Goal: Task Accomplishment & Management: Complete application form

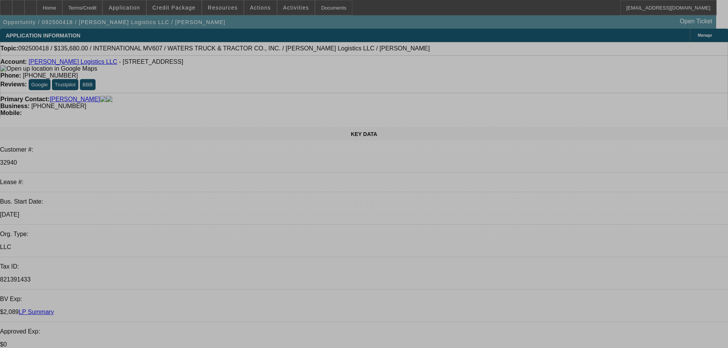
select select "0"
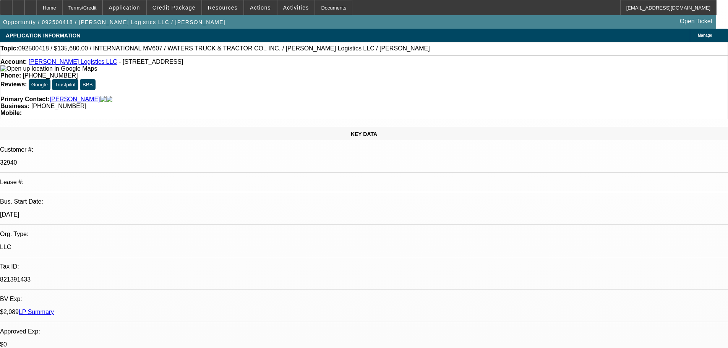
select select "2"
select select "0"
select select "6"
select select "0"
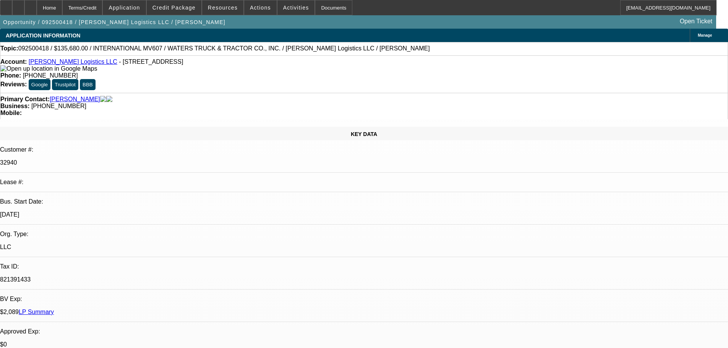
select select "2"
select select "0"
select select "6"
select select "0"
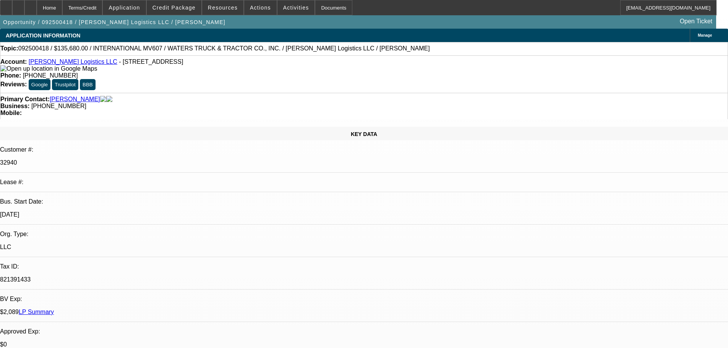
select select "2"
select select "0"
select select "6"
select select "0"
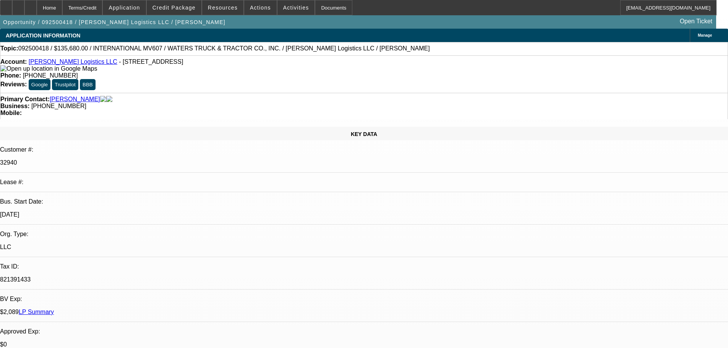
select select "2"
select select "0"
select select "6"
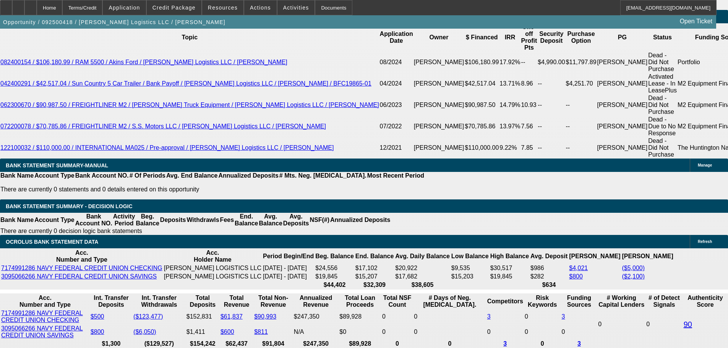
scroll to position [1300, 0]
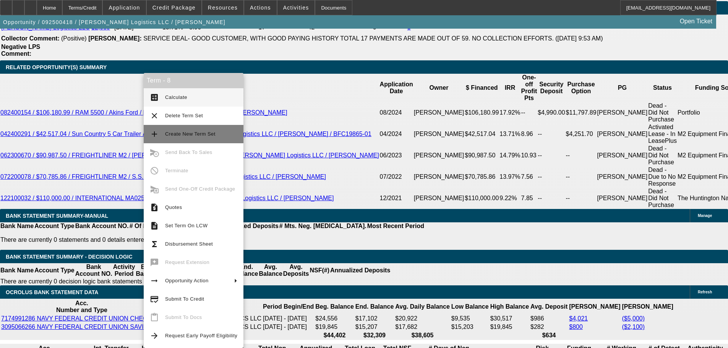
click at [188, 136] on span "Create New Term Set" at bounding box center [190, 134] width 50 height 6
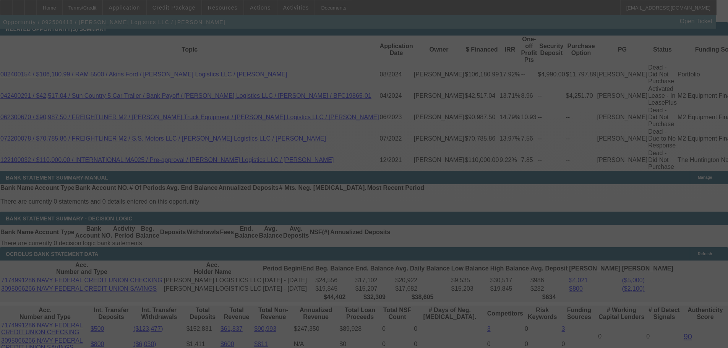
scroll to position [1414, 0]
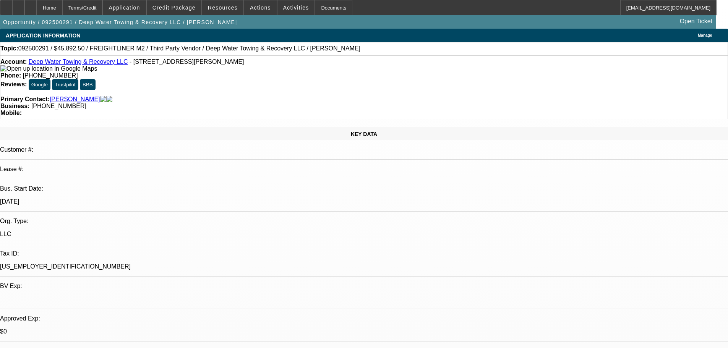
select select "0"
select select "6"
select select "0"
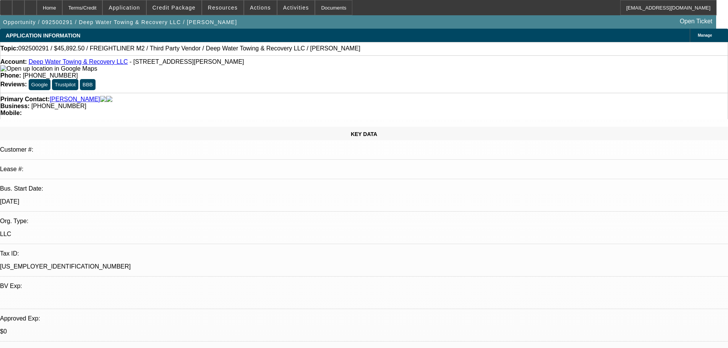
select select "0"
select select "6"
select select "0"
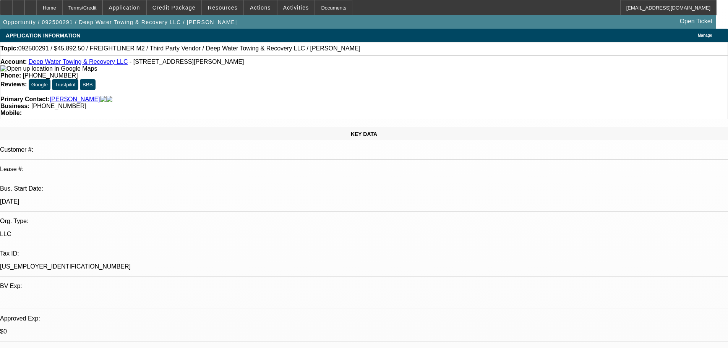
select select "0"
select select "6"
select select "0"
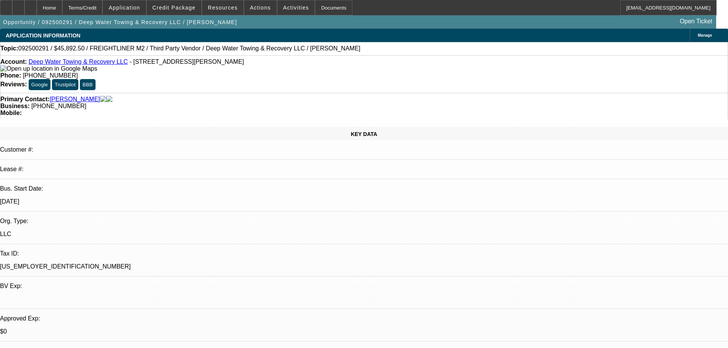
select select "6"
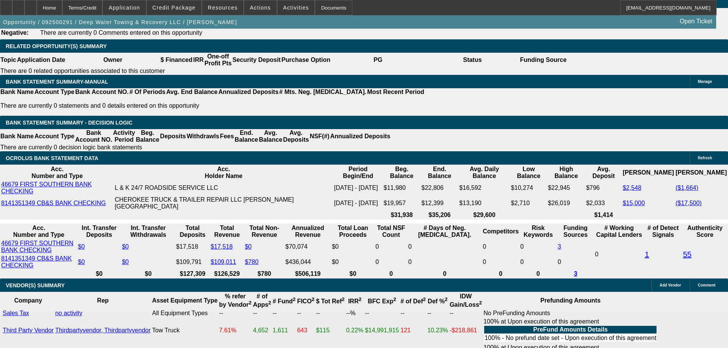
scroll to position [1300, 0]
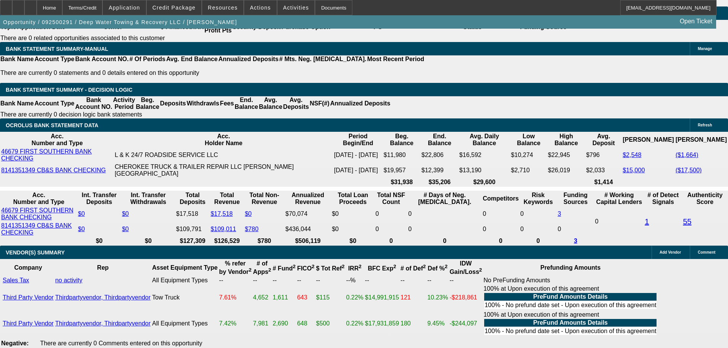
click at [182, 10] on span "Credit Package" at bounding box center [174, 8] width 43 height 6
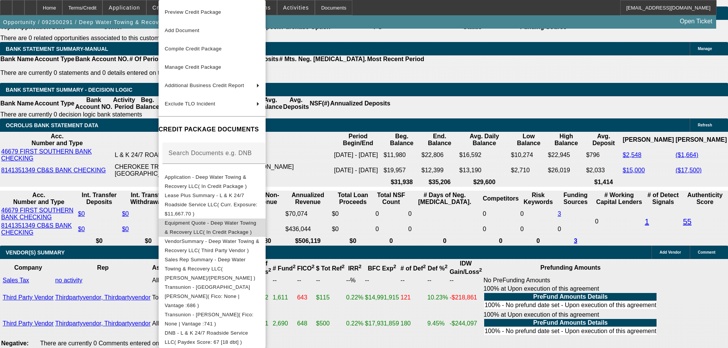
click at [240, 221] on span "Equipment Quote - Deep Water Towing & Recovery LLC( In Credit Package )" at bounding box center [211, 227] width 92 height 15
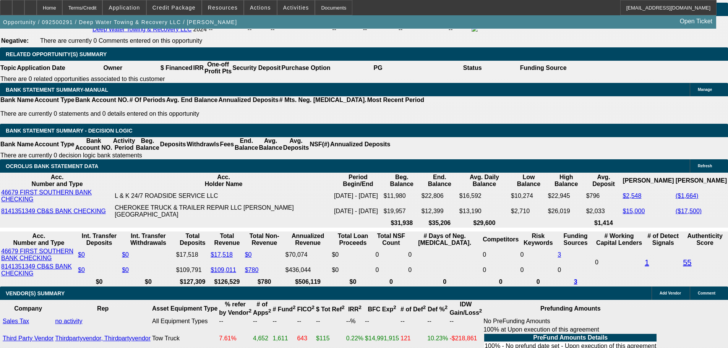
scroll to position [1223, 0]
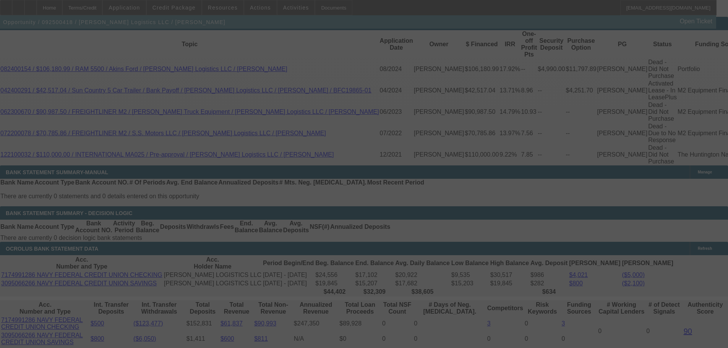
scroll to position [1340, 0]
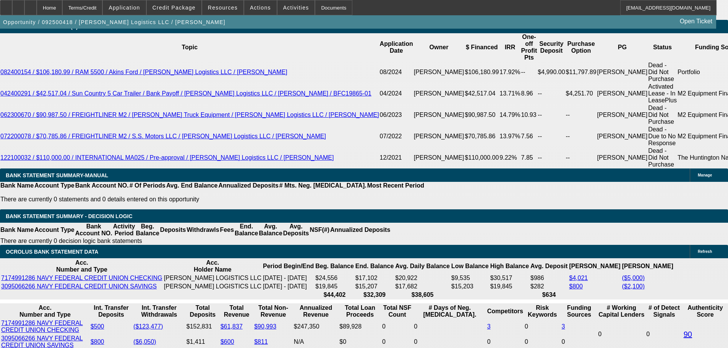
select select "0"
select select "2"
select select "0"
select select "6"
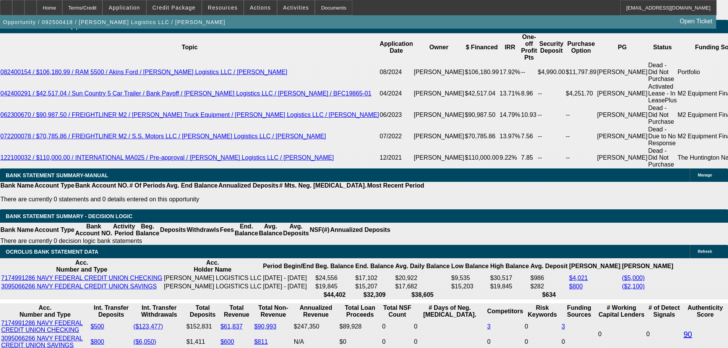
select select "0"
select select "2"
select select "0"
select select "6"
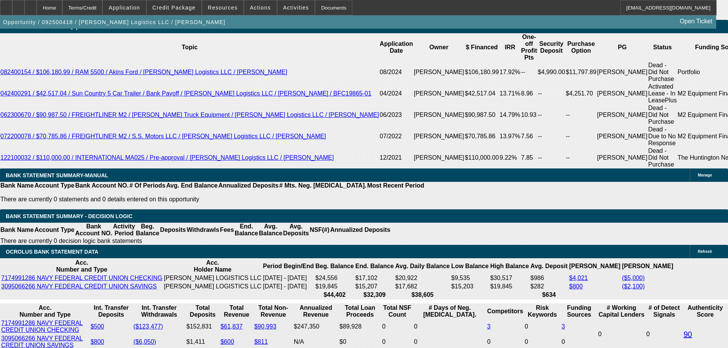
select select "0"
select select "2"
select select "0"
select select "6"
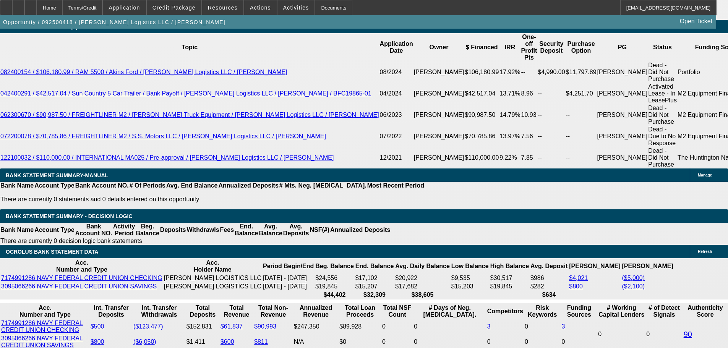
select select "0"
select select "2"
select select "0"
select select "6"
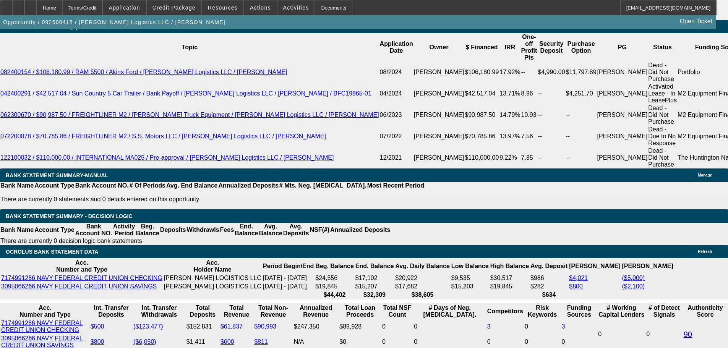
scroll to position [1333, 0]
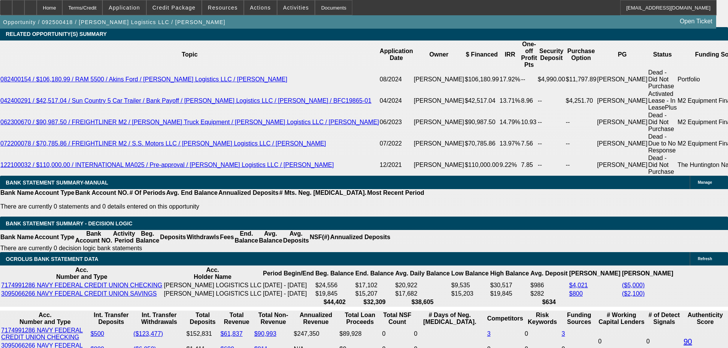
drag, startPoint x: 452, startPoint y: 174, endPoint x: 467, endPoint y: 174, distance: 15.3
drag, startPoint x: 402, startPoint y: 174, endPoint x: 442, endPoint y: 177, distance: 40.7
type input "23"
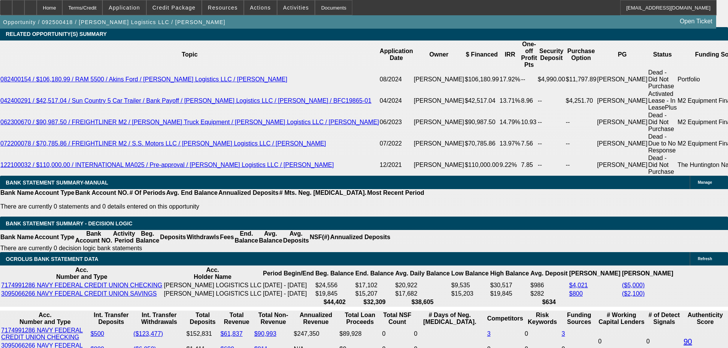
type input "$46.00"
type input "UNKNOWN"
type input "2375"
type input "$4,750.00"
type input "11.7"
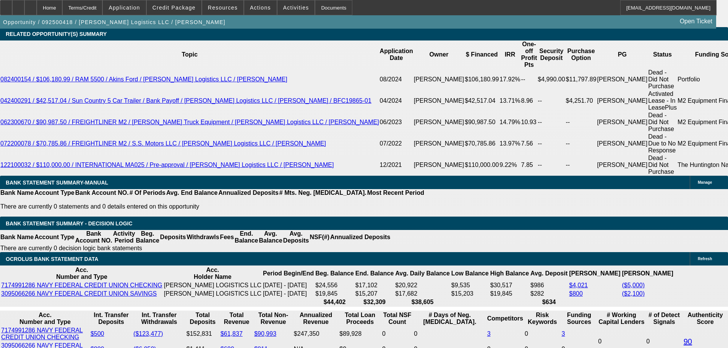
type input "$2,375.00"
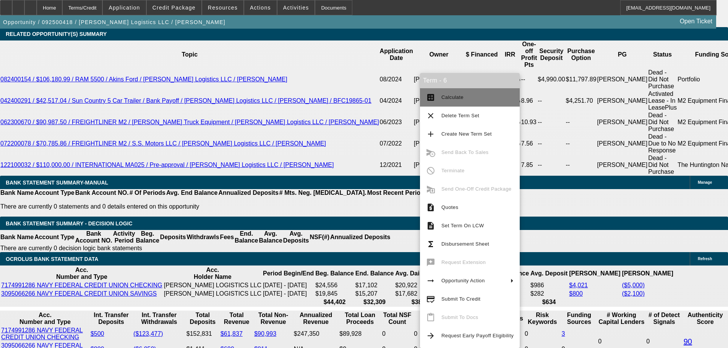
click at [467, 102] on button "calculate Calculate" at bounding box center [470, 97] width 100 height 18
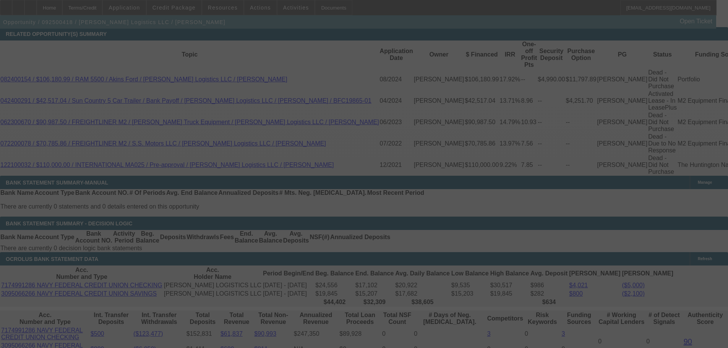
scroll to position [1329, 0]
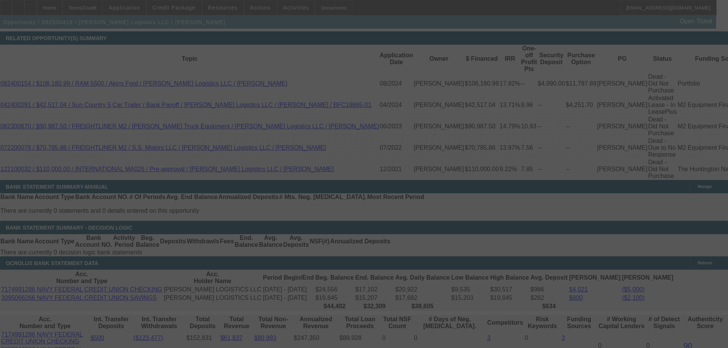
select select "0"
select select "2"
select select "0"
select select "6"
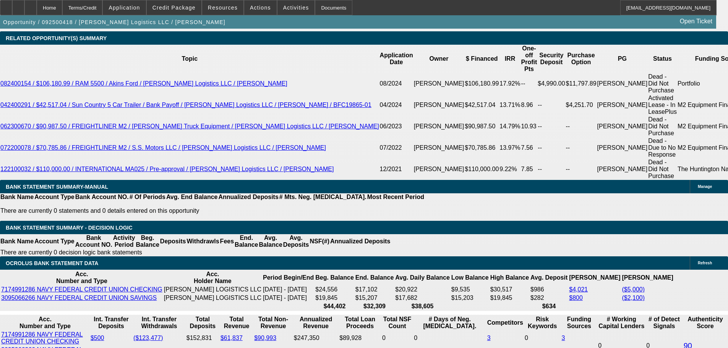
drag, startPoint x: 112, startPoint y: 180, endPoint x: 167, endPoint y: 182, distance: 55.1
type input "2475"
type input "$4,950.00"
type input "UNKNOWN"
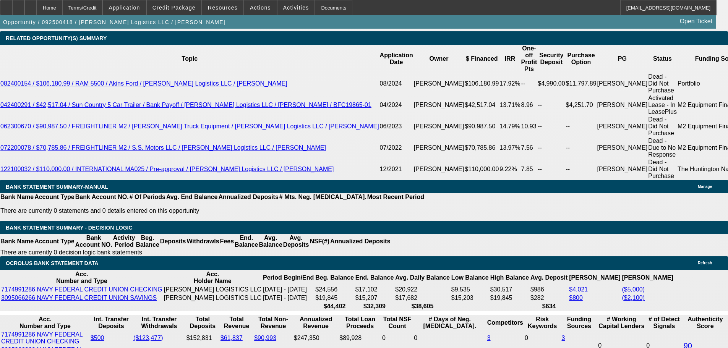
type input "$2,475.00"
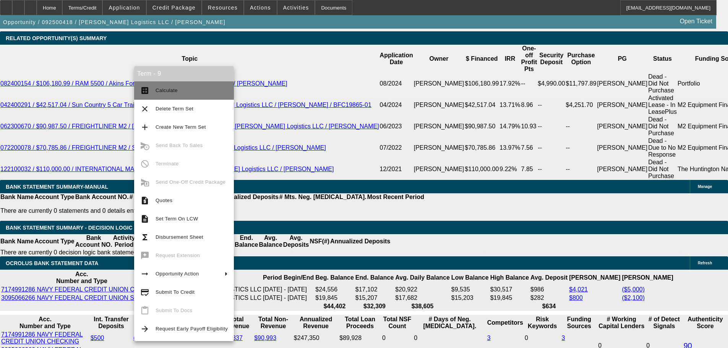
click at [172, 89] on span "Calculate" at bounding box center [167, 91] width 22 height 6
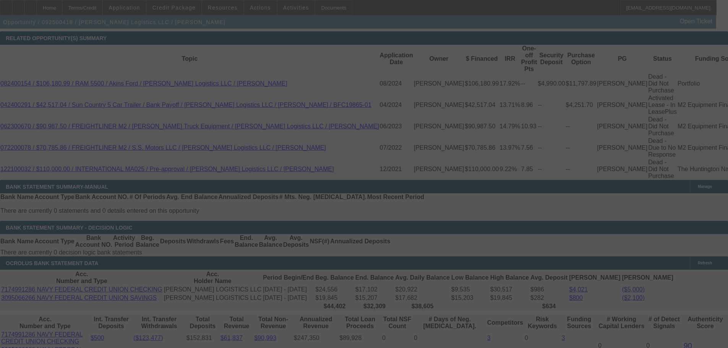
select select "0"
select select "2"
select select "0"
select select "6"
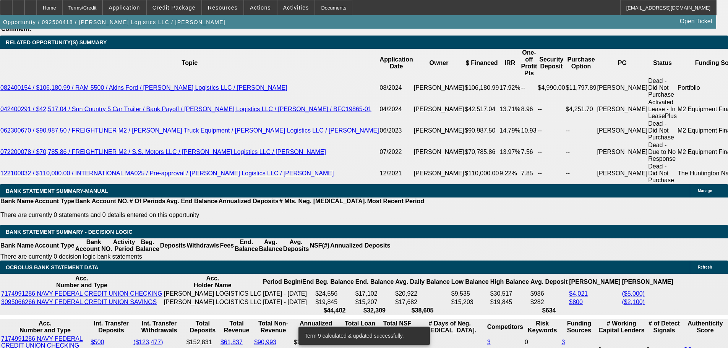
scroll to position [1387, 0]
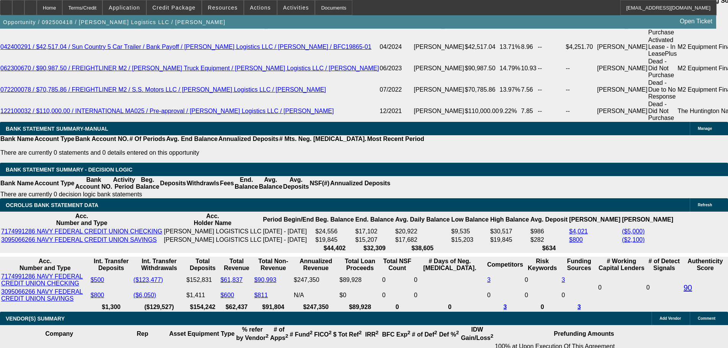
drag, startPoint x: 112, startPoint y: 183, endPoint x: 182, endPoint y: 194, distance: 70.8
type input "24"
type input "$48.00"
type input "UNKNOWN"
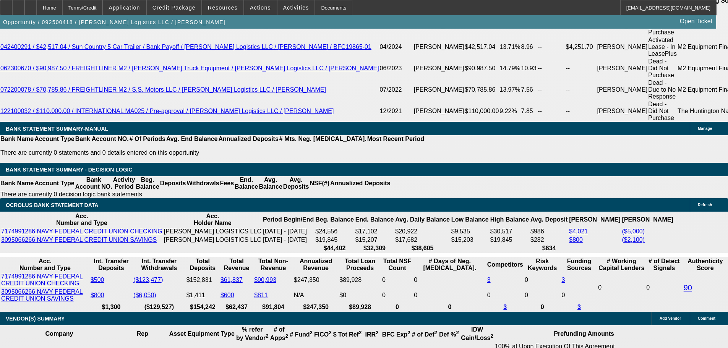
type input "2480"
type input "9.5"
type input "$4,960.00"
type input "$2,480.00"
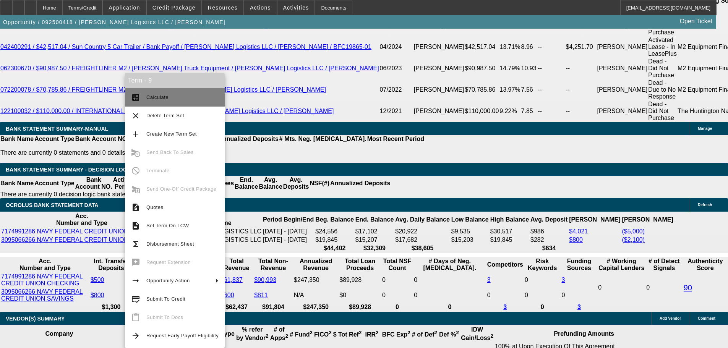
click at [162, 95] on span "Calculate" at bounding box center [157, 97] width 22 height 6
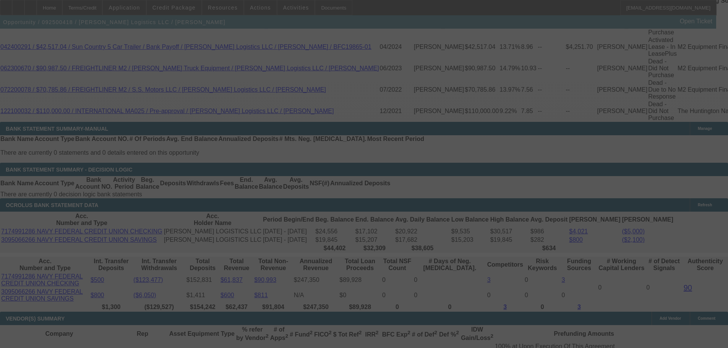
select select "0"
select select "2"
select select "0"
select select "6"
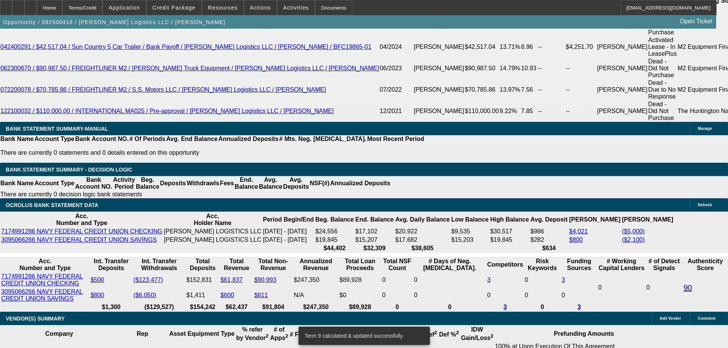
type input "12800"
drag, startPoint x: 206, startPoint y: 194, endPoint x: 245, endPoint y: 194, distance: 38.6
type input "UNKNOWN"
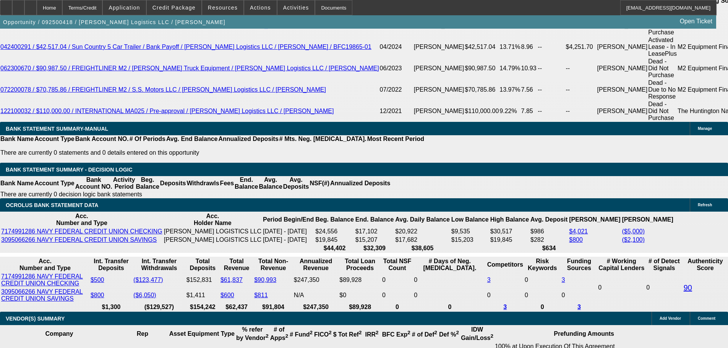
type input "0"
type input "2495"
type input "$0.00"
drag, startPoint x: 210, startPoint y: 185, endPoint x: 264, endPoint y: 185, distance: 53.9
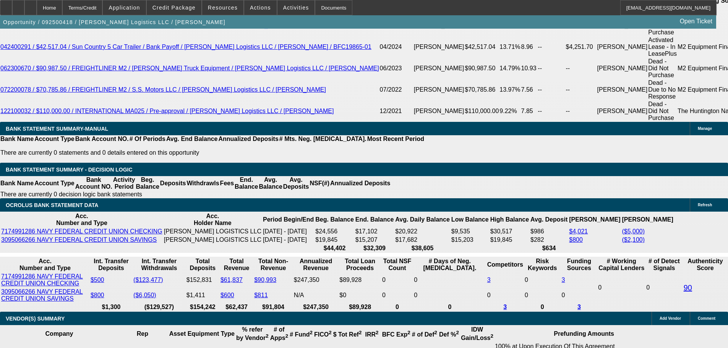
type input "2"
type input "$4.00"
type input "2550"
type input "$5,100.00"
type input "10.5"
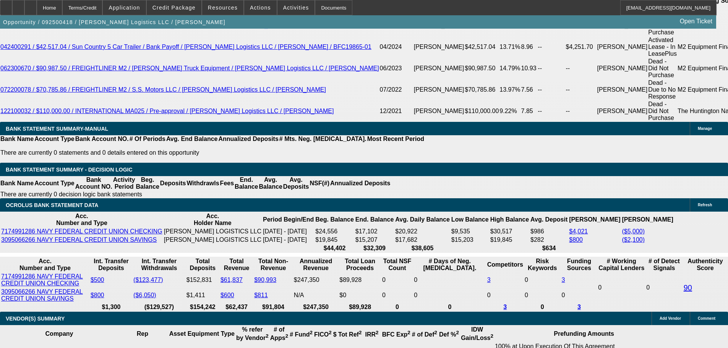
type input "$2,550.00"
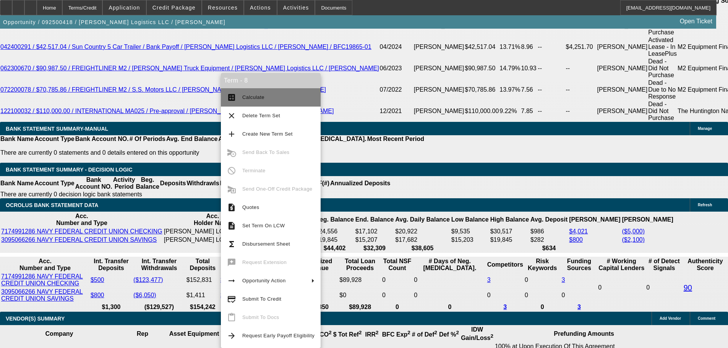
click at [257, 101] on span "Calculate" at bounding box center [278, 97] width 72 height 9
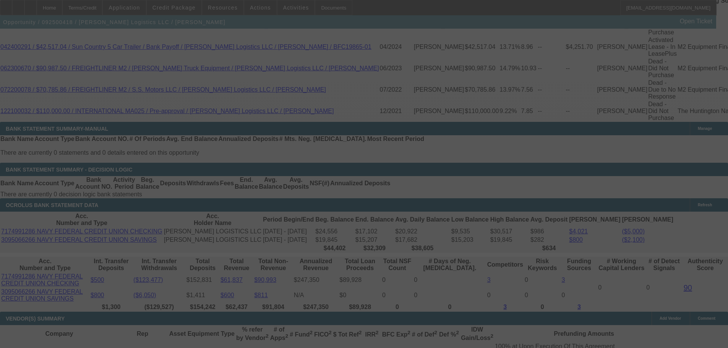
select select "0"
select select "2"
select select "0"
select select "6"
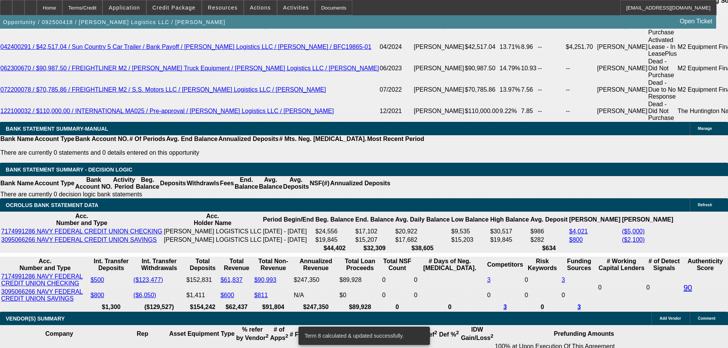
drag, startPoint x: 210, startPoint y: 181, endPoint x: 261, endPoint y: 182, distance: 50.9
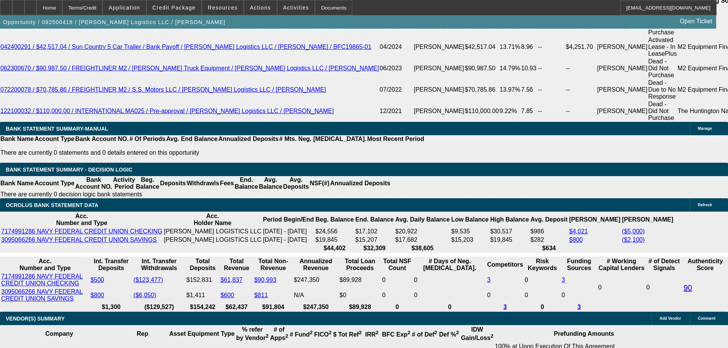
type input "25"
type input "$50.00"
type input "UNKNOWN"
type input "2565"
type input "$5,130.00"
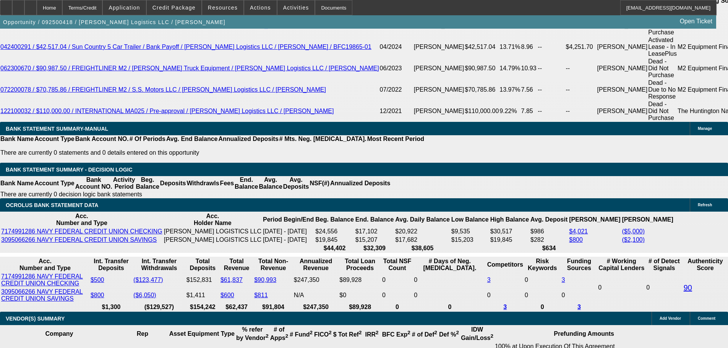
type input "10.7"
type input "$2,565.00"
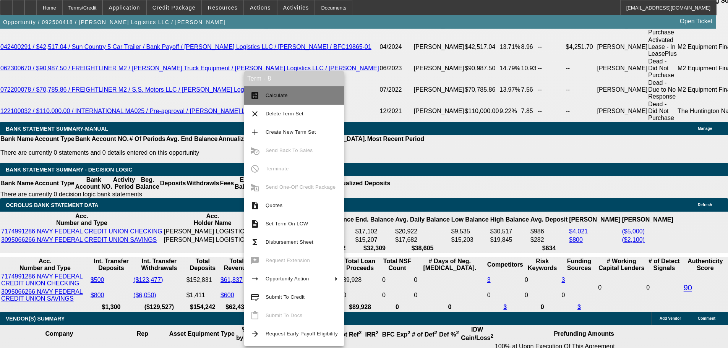
click at [289, 100] on button "calculate Calculate" at bounding box center [294, 95] width 100 height 18
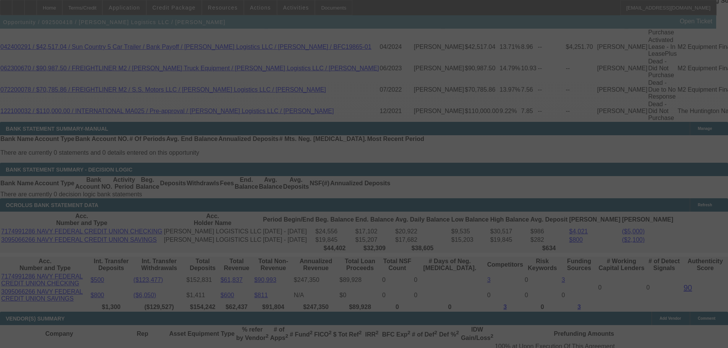
select select "0"
select select "2"
select select "0"
select select "6"
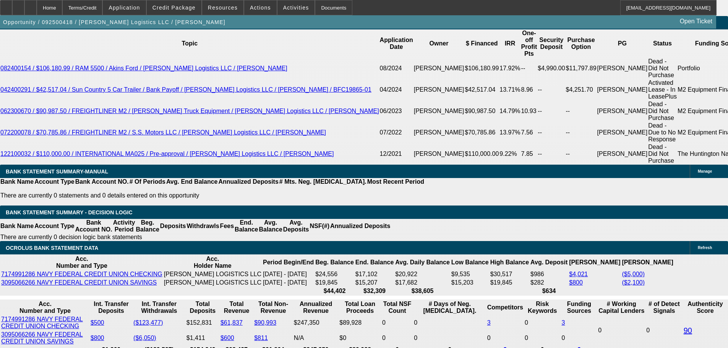
scroll to position [1272, 0]
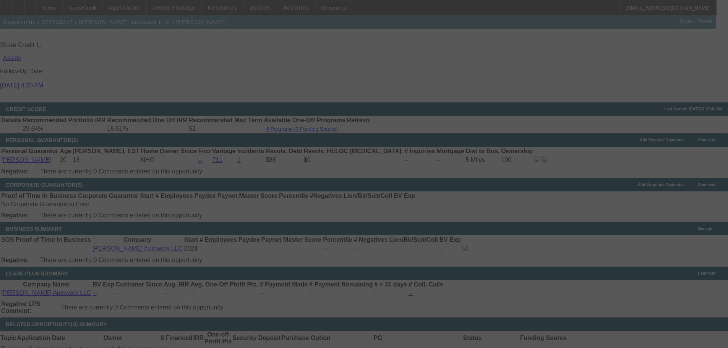
scroll to position [1182, 0]
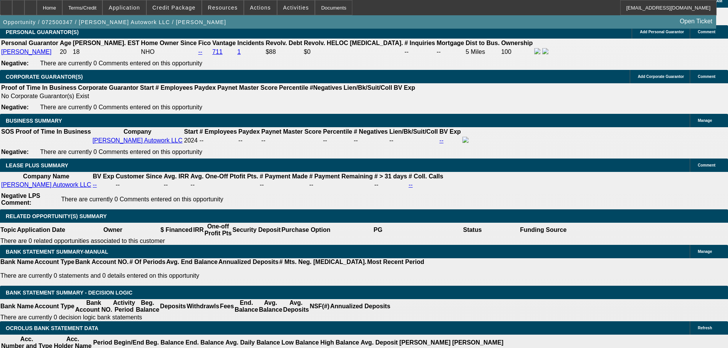
select select "0"
select select "2"
select select "0"
select select "6"
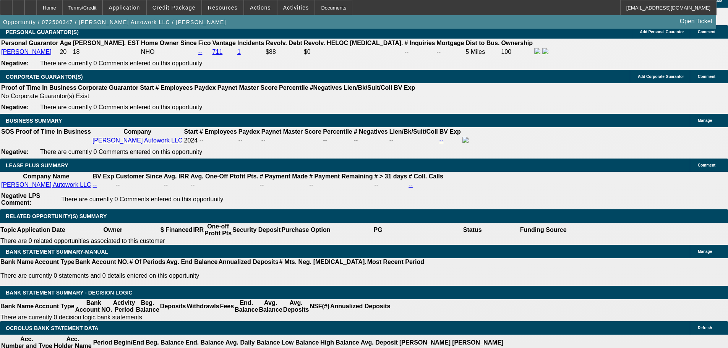
select select "0"
select select "2"
select select "0.1"
select select "4"
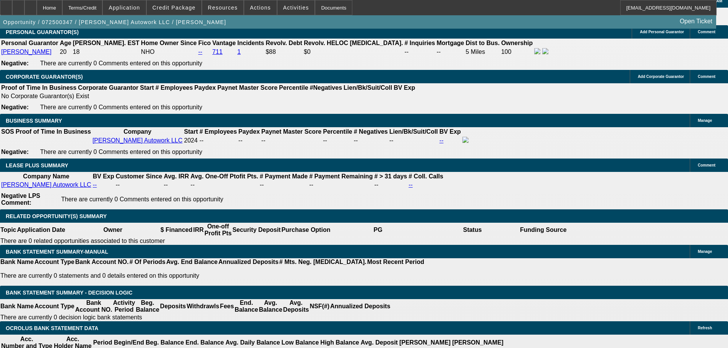
select select "0"
select select "2"
select select "0"
select select "6"
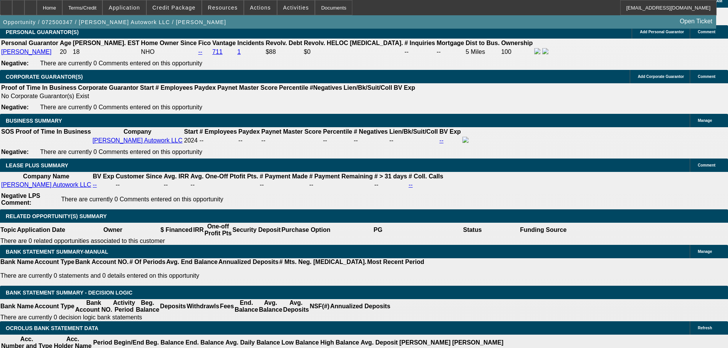
select select "0"
select select "2"
select select "0.1"
select select "4"
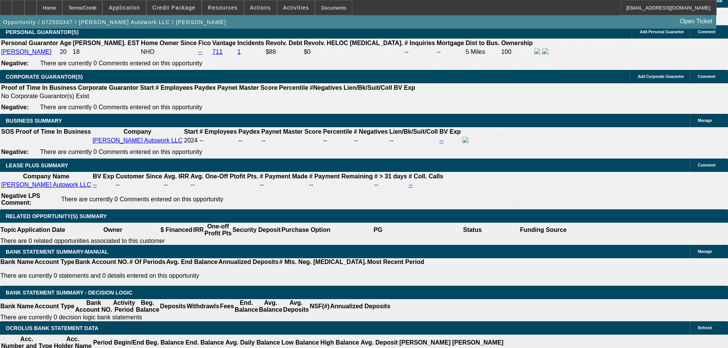
scroll to position [1244, 0]
